Goal: Task Accomplishment & Management: Use online tool/utility

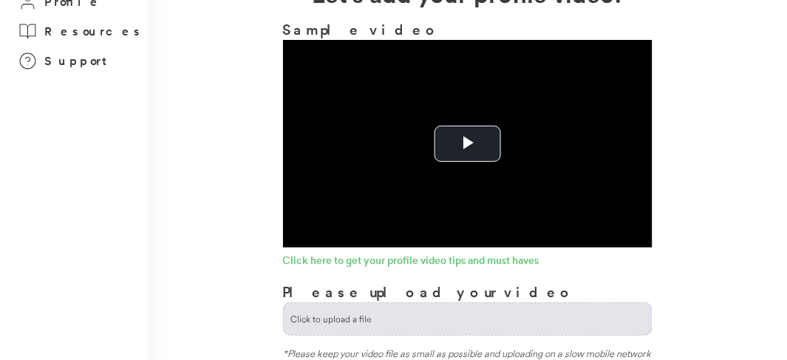
scroll to position [73, 0]
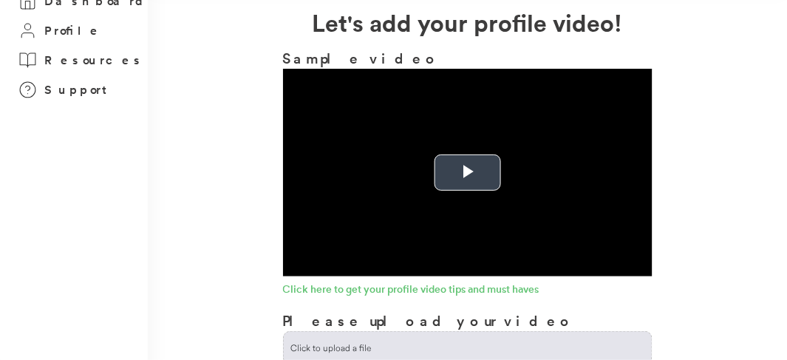
click at [468, 173] on span "Video Player" at bounding box center [468, 173] width 0 height 0
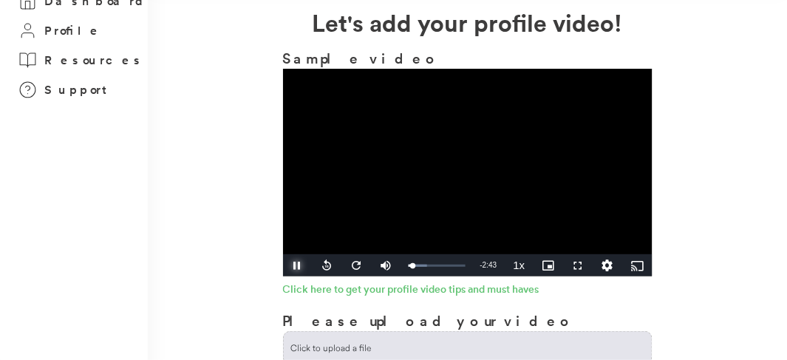
click at [293, 265] on span "Video Player" at bounding box center [298, 265] width 30 height 0
click at [321, 265] on span "Video Player" at bounding box center [327, 265] width 30 height 0
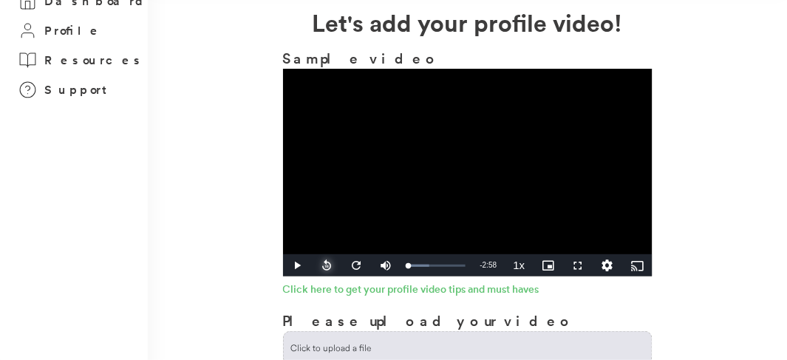
click at [321, 265] on span "Video Player" at bounding box center [327, 265] width 30 height 0
click at [301, 265] on span "Video Player" at bounding box center [298, 265] width 30 height 0
click at [296, 265] on span "Video Player" at bounding box center [298, 265] width 30 height 0
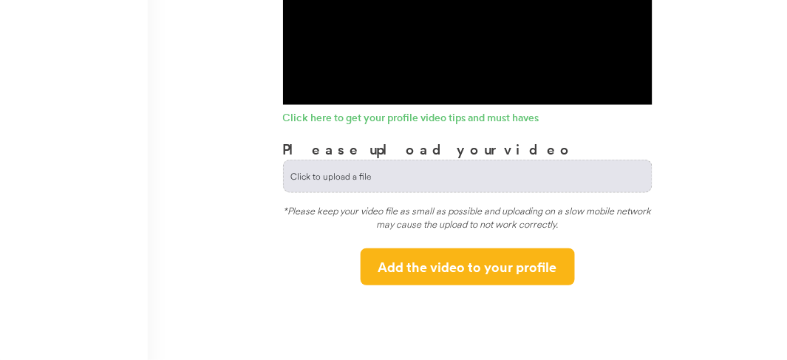
scroll to position [295, 0]
